Goal: Find contact information: Find contact information

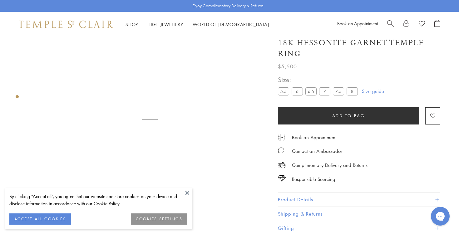
scroll to position [37, 0]
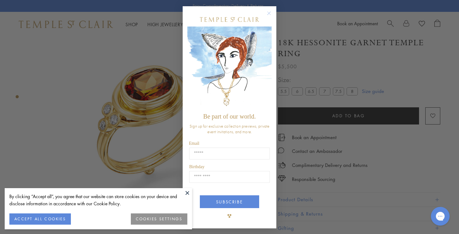
click at [405, 22] on div "Close dialog Be part of our world. Sign up for exclusive collection previews, p…" at bounding box center [229, 117] width 459 height 234
click at [269, 12] on circle "Close dialog" at bounding box center [268, 13] width 7 height 7
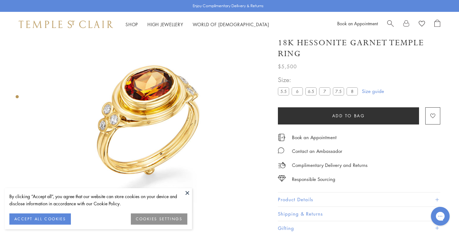
click at [187, 193] on button at bounding box center [187, 192] width 9 height 9
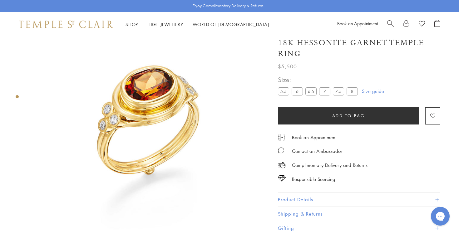
click at [408, 24] on link at bounding box center [406, 24] width 6 height 9
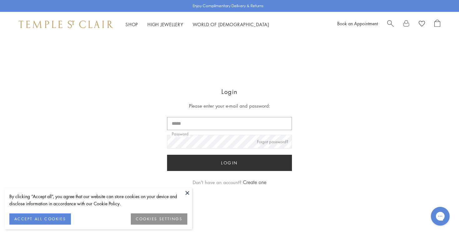
click at [242, 124] on input "Email" at bounding box center [229, 123] width 125 height 13
type input "**********"
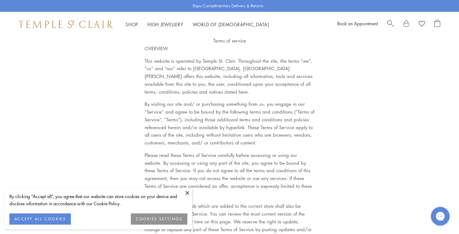
click at [187, 193] on button at bounding box center [187, 192] width 9 height 9
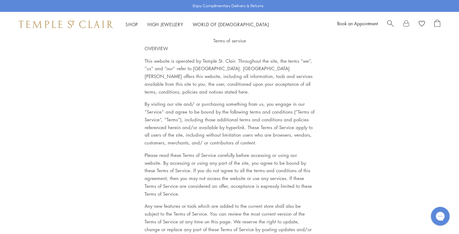
click at [405, 23] on link at bounding box center [406, 24] width 6 height 9
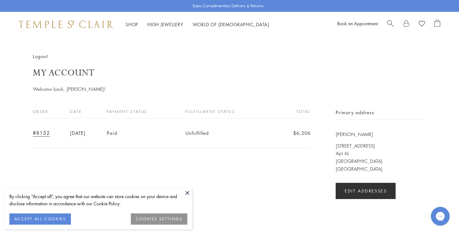
click at [188, 192] on button at bounding box center [187, 192] width 9 height 9
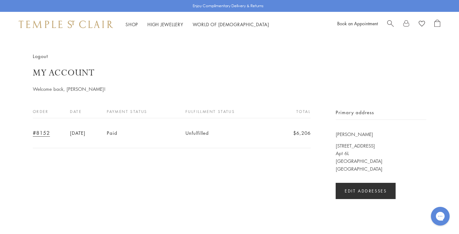
click at [39, 131] on link "#8152" at bounding box center [41, 133] width 17 height 7
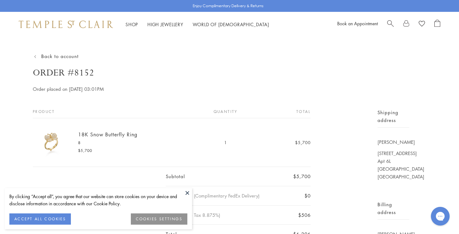
click at [189, 191] on button at bounding box center [187, 192] width 9 height 9
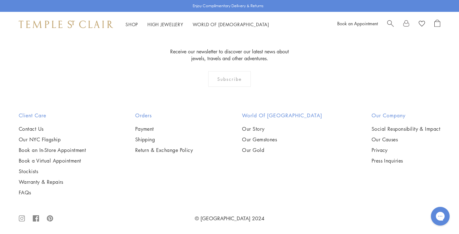
scroll to position [348, 0]
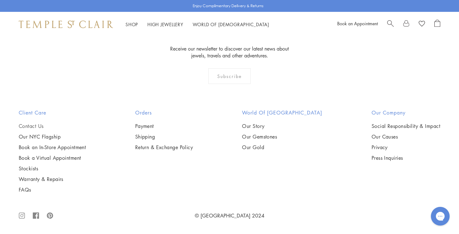
click at [31, 125] on link "Contact Us" at bounding box center [52, 126] width 67 height 7
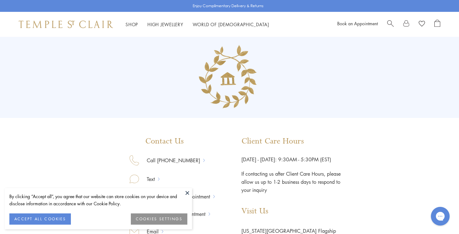
click at [187, 193] on button at bounding box center [187, 192] width 9 height 9
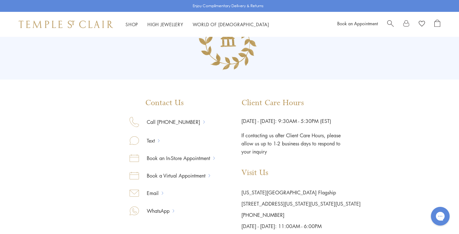
scroll to position [49, 0]
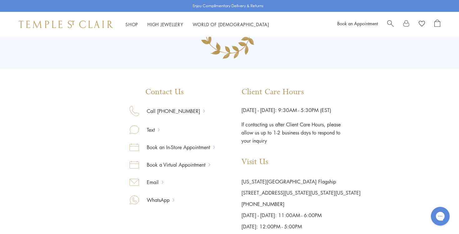
click at [134, 128] on icon at bounding box center [134, 129] width 9 height 8
click at [151, 127] on link "Text" at bounding box center [148, 130] width 19 height 8
click at [149, 130] on link "Text" at bounding box center [148, 130] width 19 height 8
click at [151, 182] on link "Email" at bounding box center [150, 182] width 23 height 8
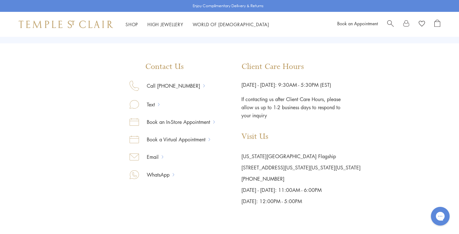
scroll to position [71, 0]
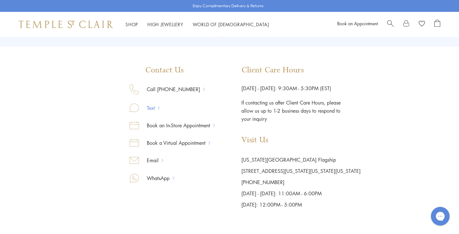
click at [151, 106] on link "Text" at bounding box center [148, 108] width 19 height 8
